Goal: Download file/media

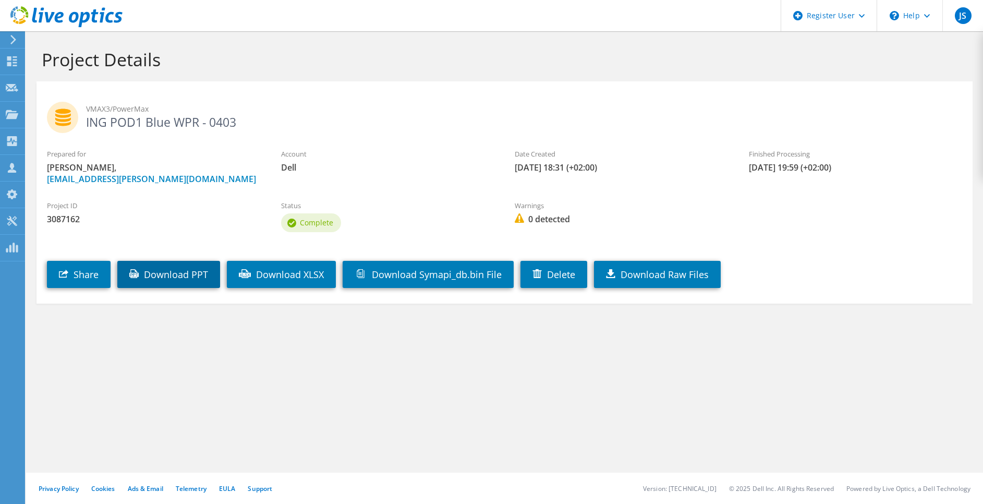
click at [145, 271] on link "Download PPT" at bounding box center [168, 274] width 103 height 27
